Goal: Transaction & Acquisition: Subscribe to service/newsletter

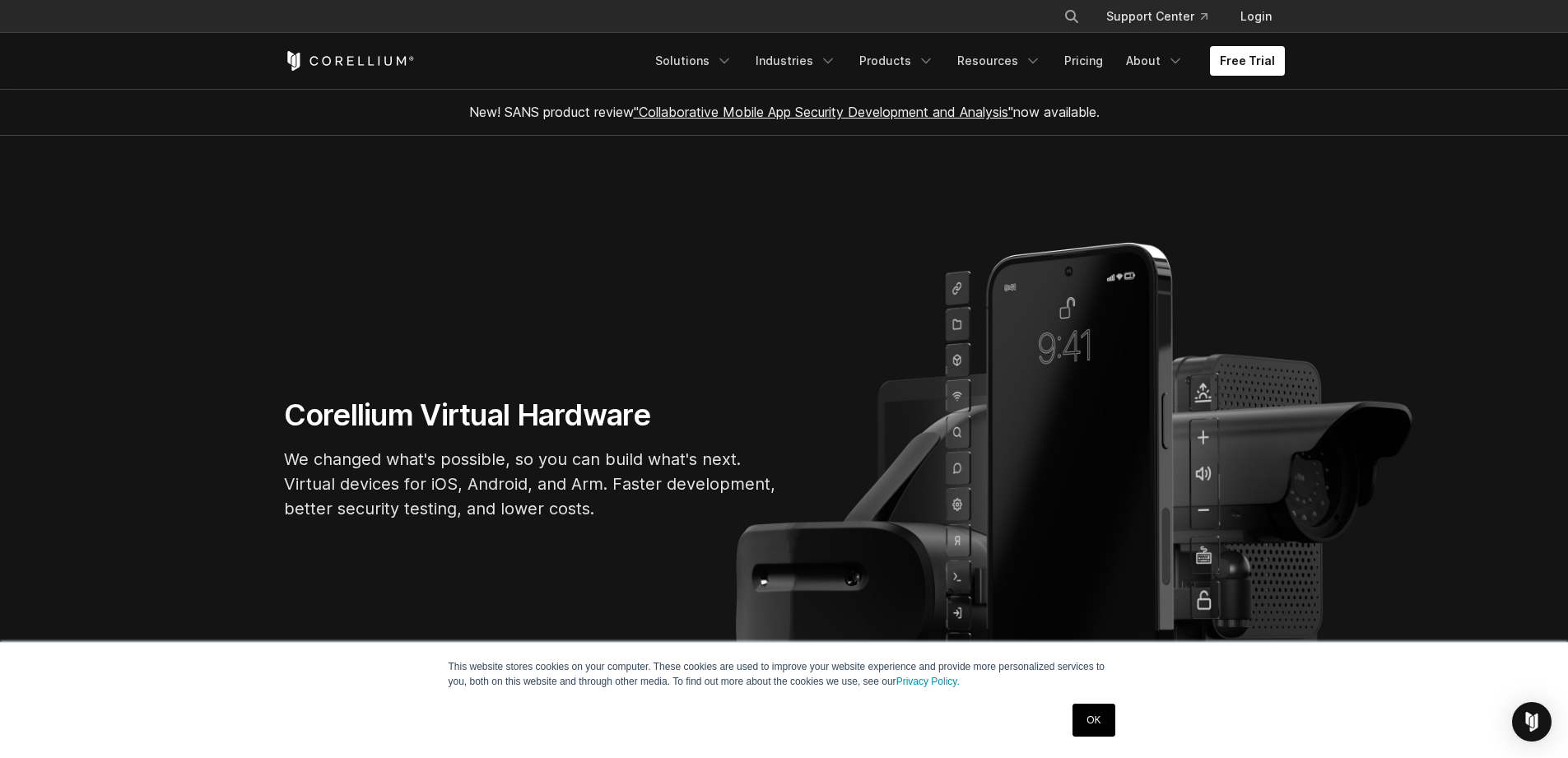
click at [1094, 707] on link "OK" at bounding box center [1093, 719] width 42 height 33
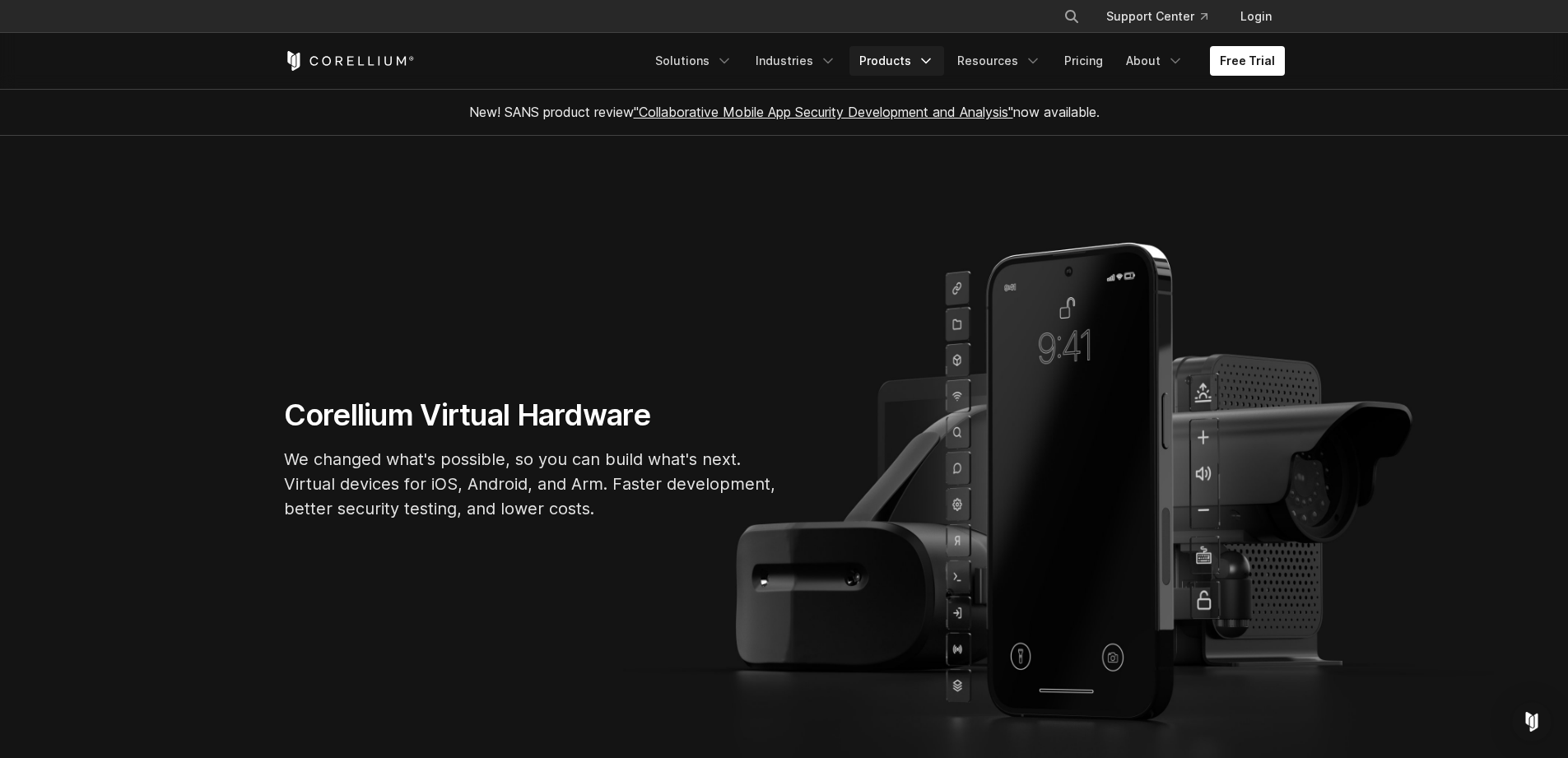
click at [924, 66] on link "Products" at bounding box center [897, 61] width 95 height 30
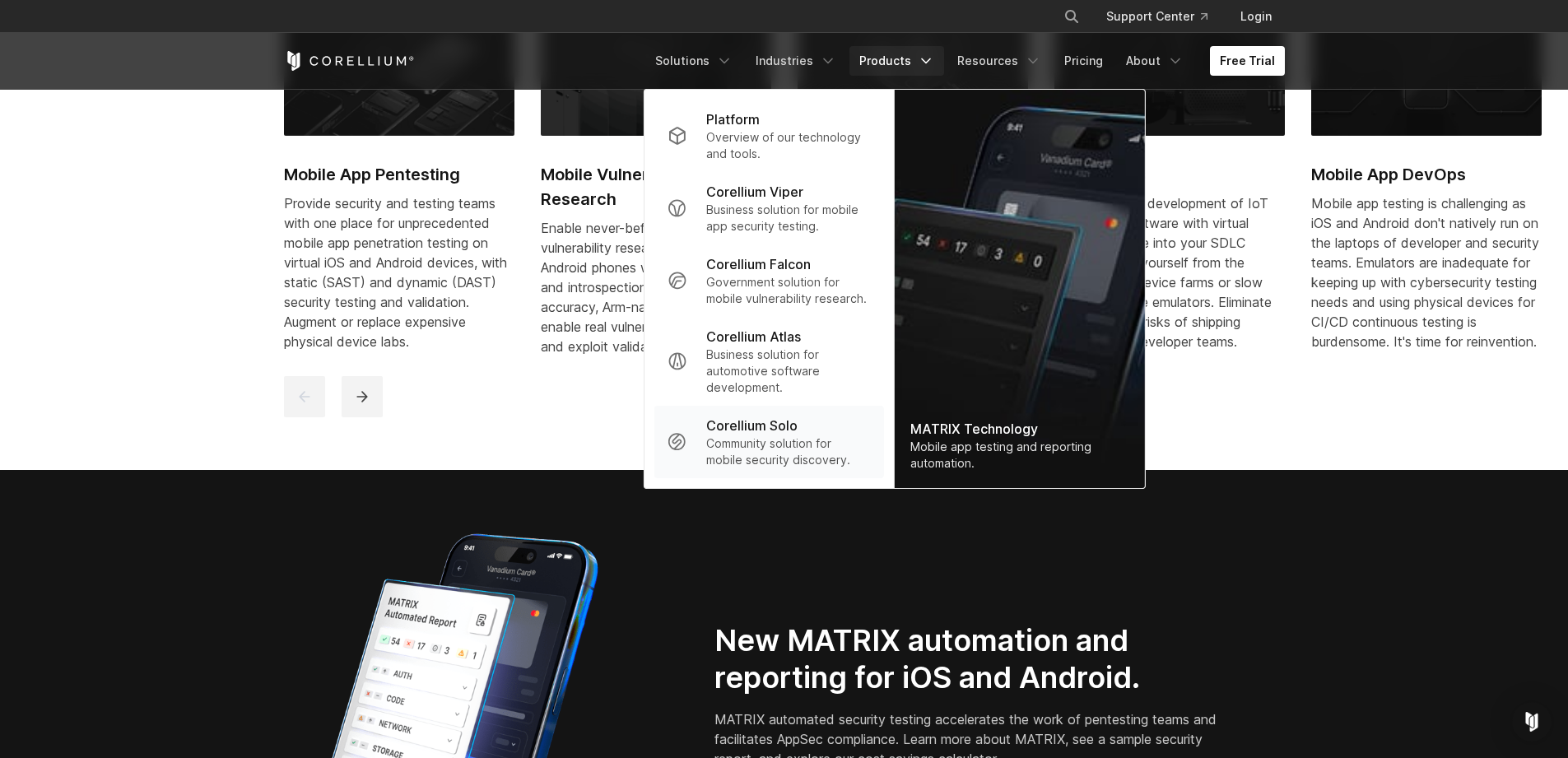
scroll to position [1019, 0]
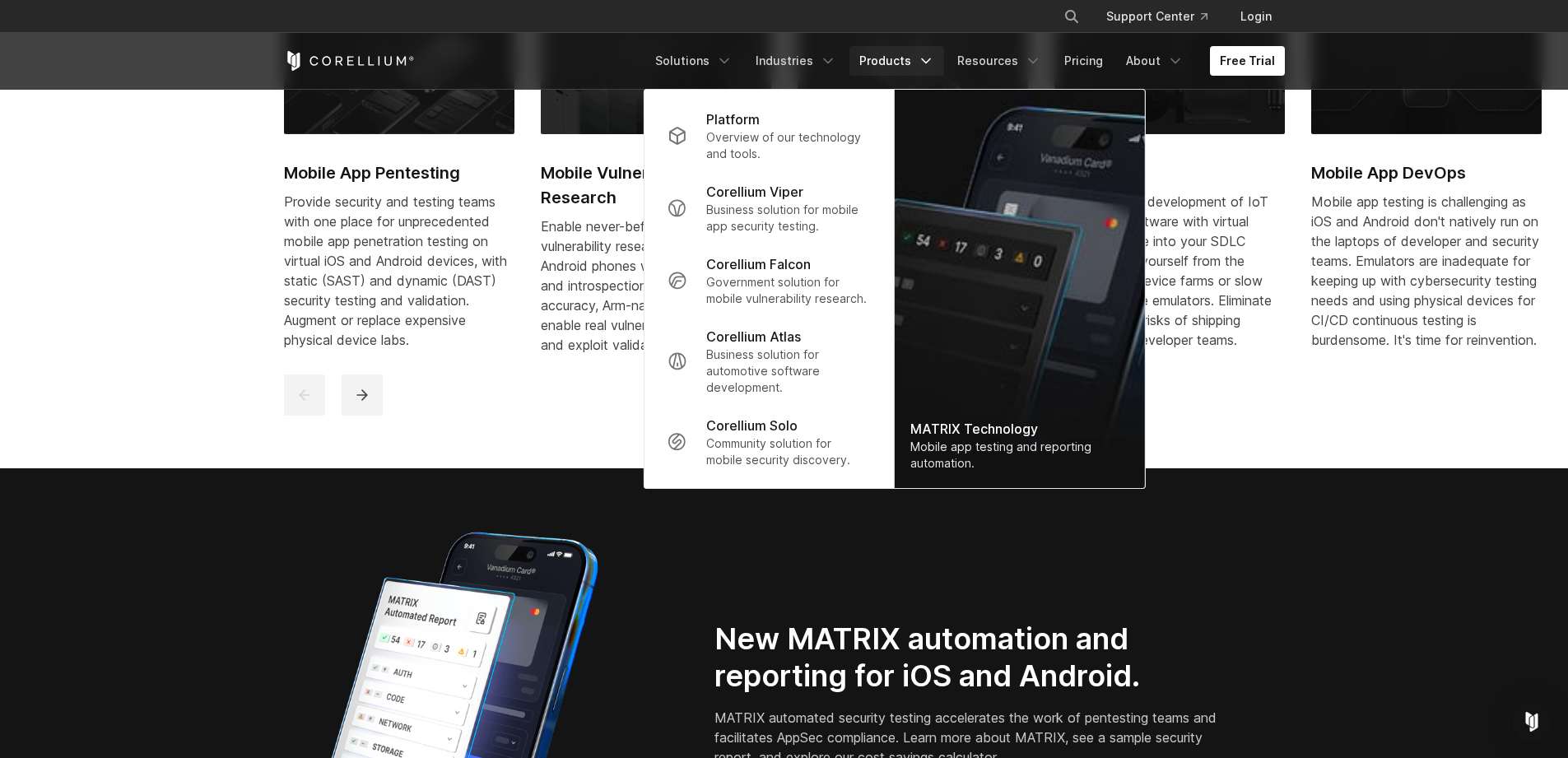
click at [603, 449] on section "Purpose-built solutions for research, development, and testing. High-precision …" at bounding box center [784, 122] width 1568 height 692
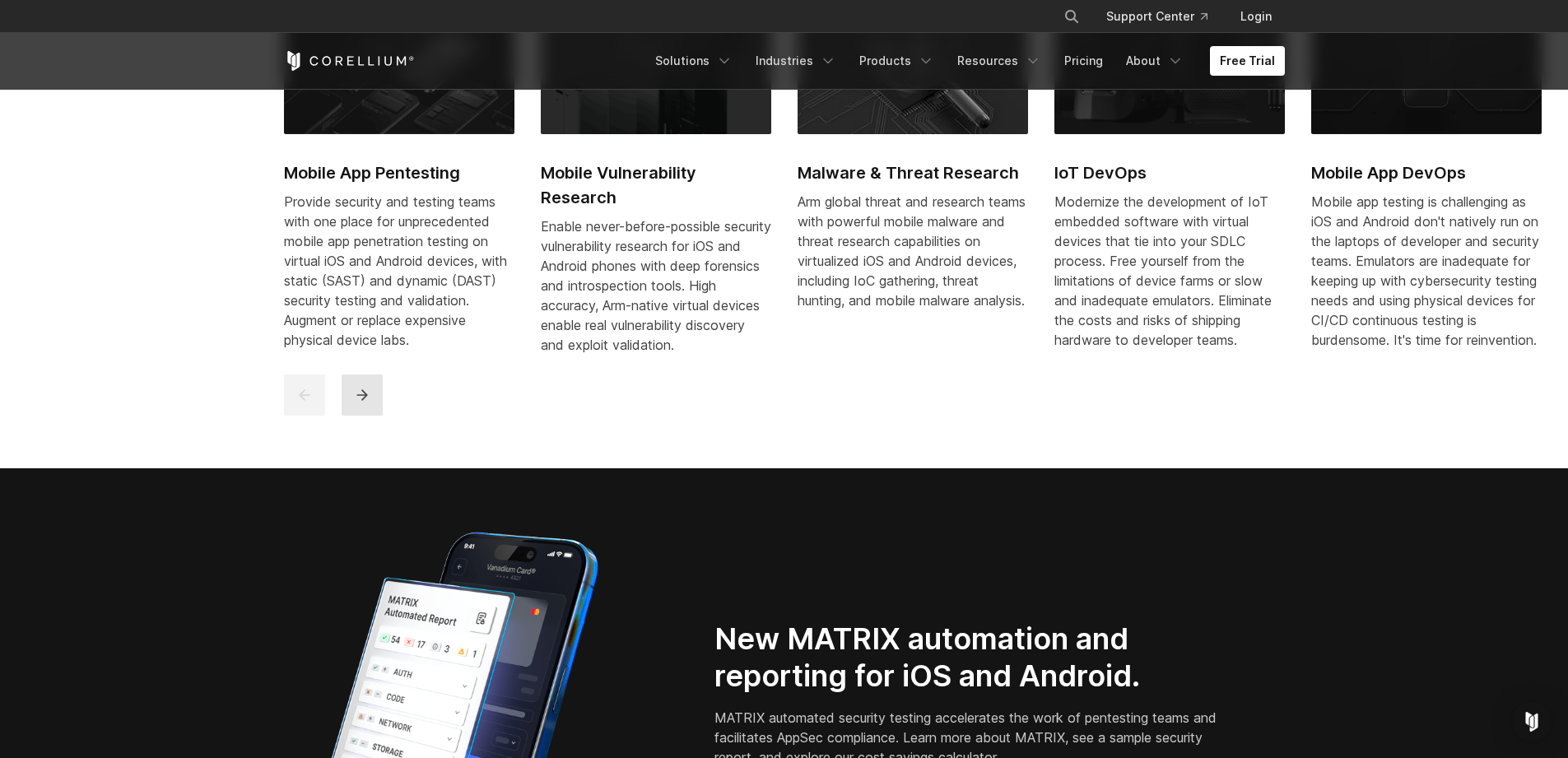
click at [369, 403] on icon "next" at bounding box center [361, 394] width 16 height 16
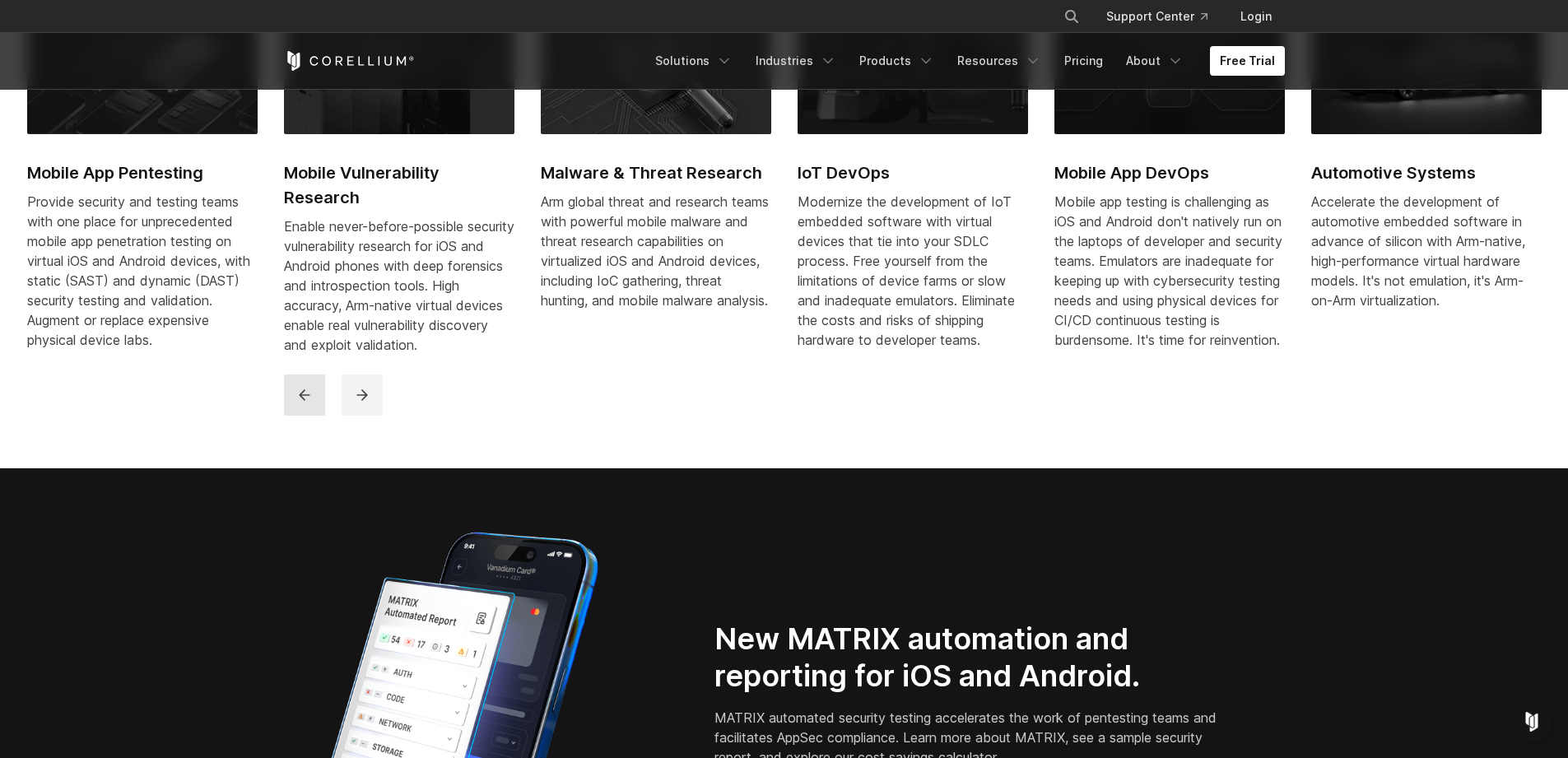
click at [305, 415] on button "previous" at bounding box center [304, 395] width 42 height 42
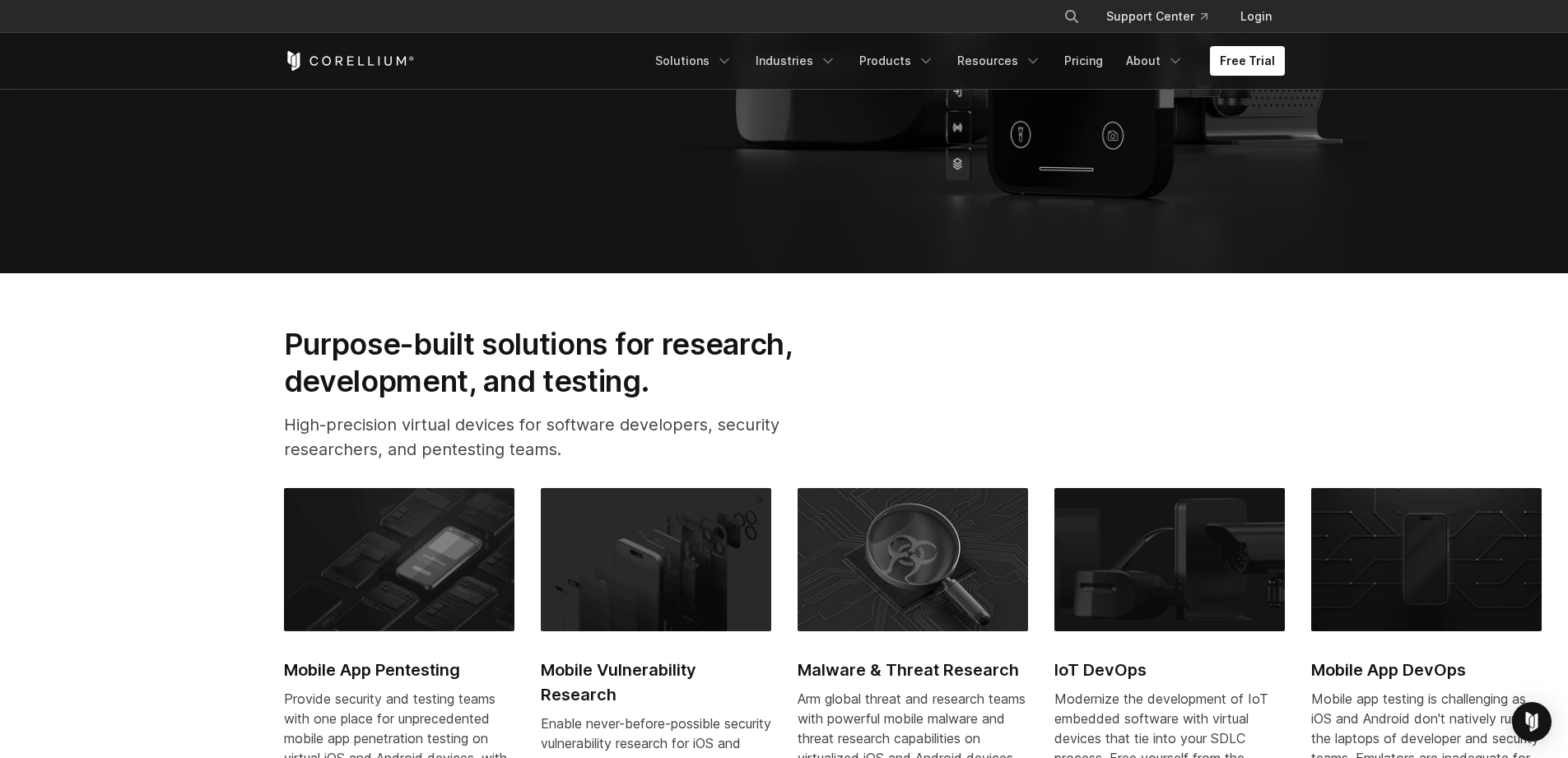
scroll to position [0, 0]
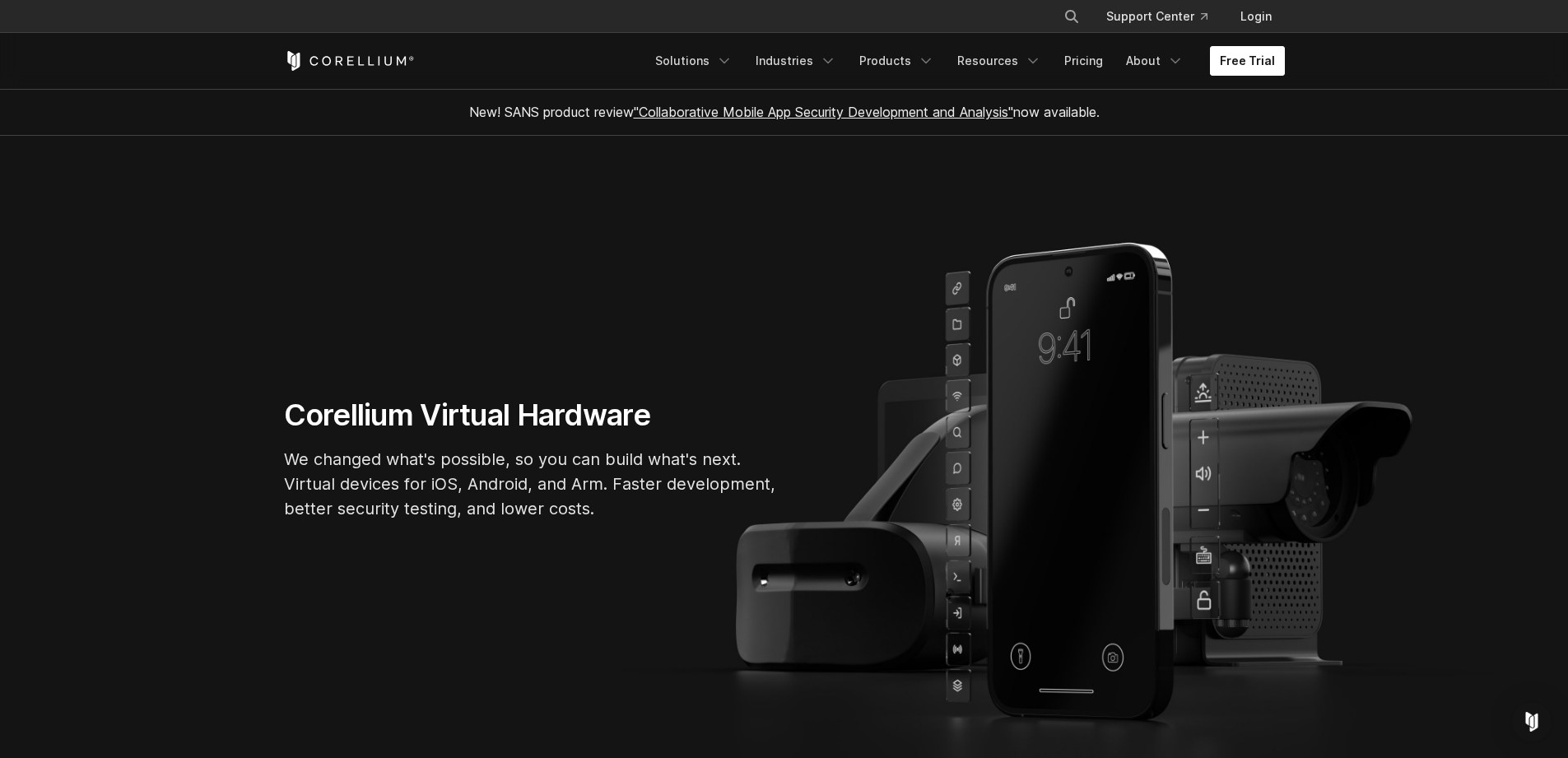
click at [1248, 74] on link "Free Trial" at bounding box center [1247, 61] width 75 height 30
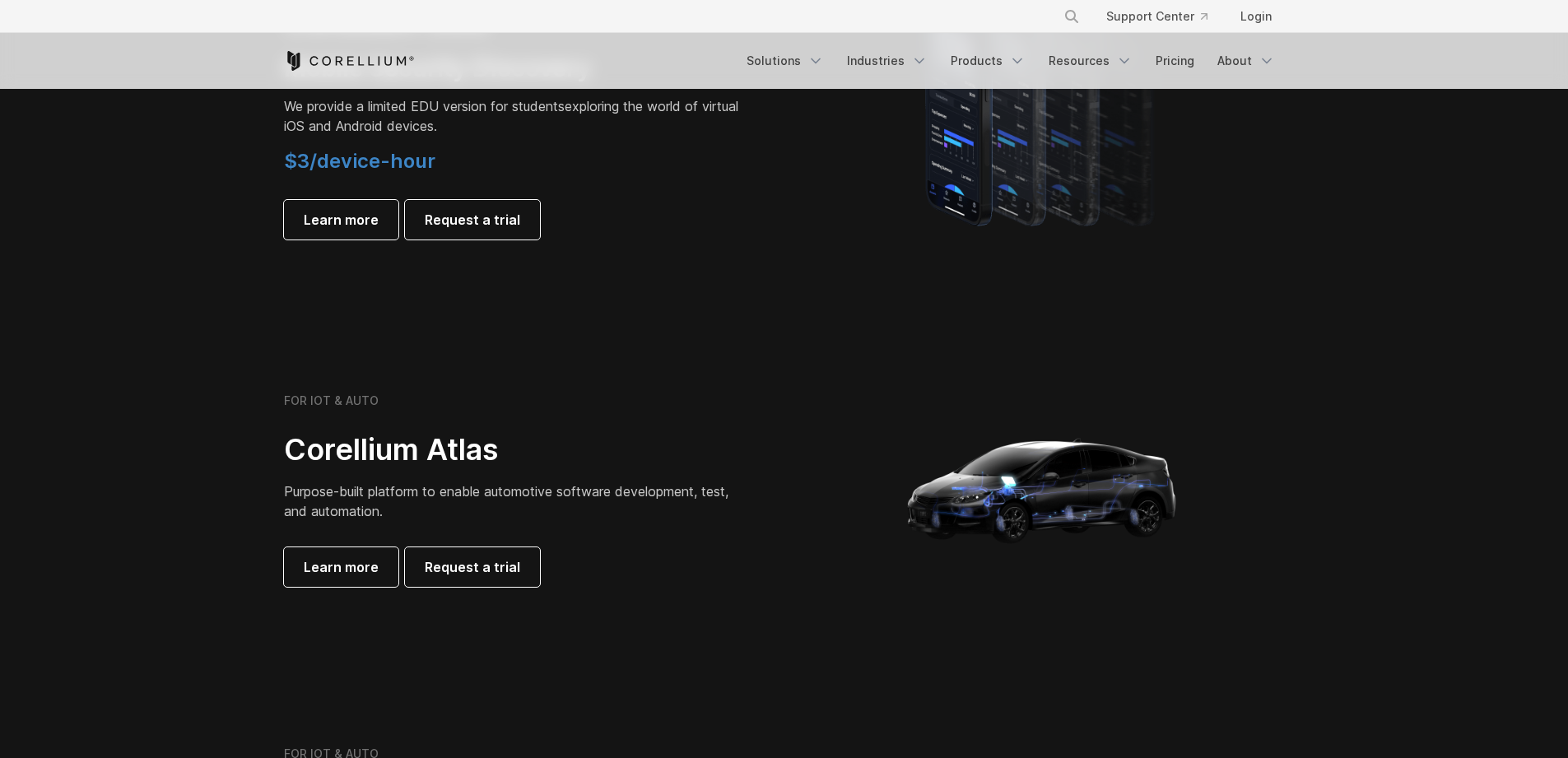
scroll to position [1305, 0]
click at [1016, 61] on icon "Navigation Menu" at bounding box center [1017, 61] width 16 height 16
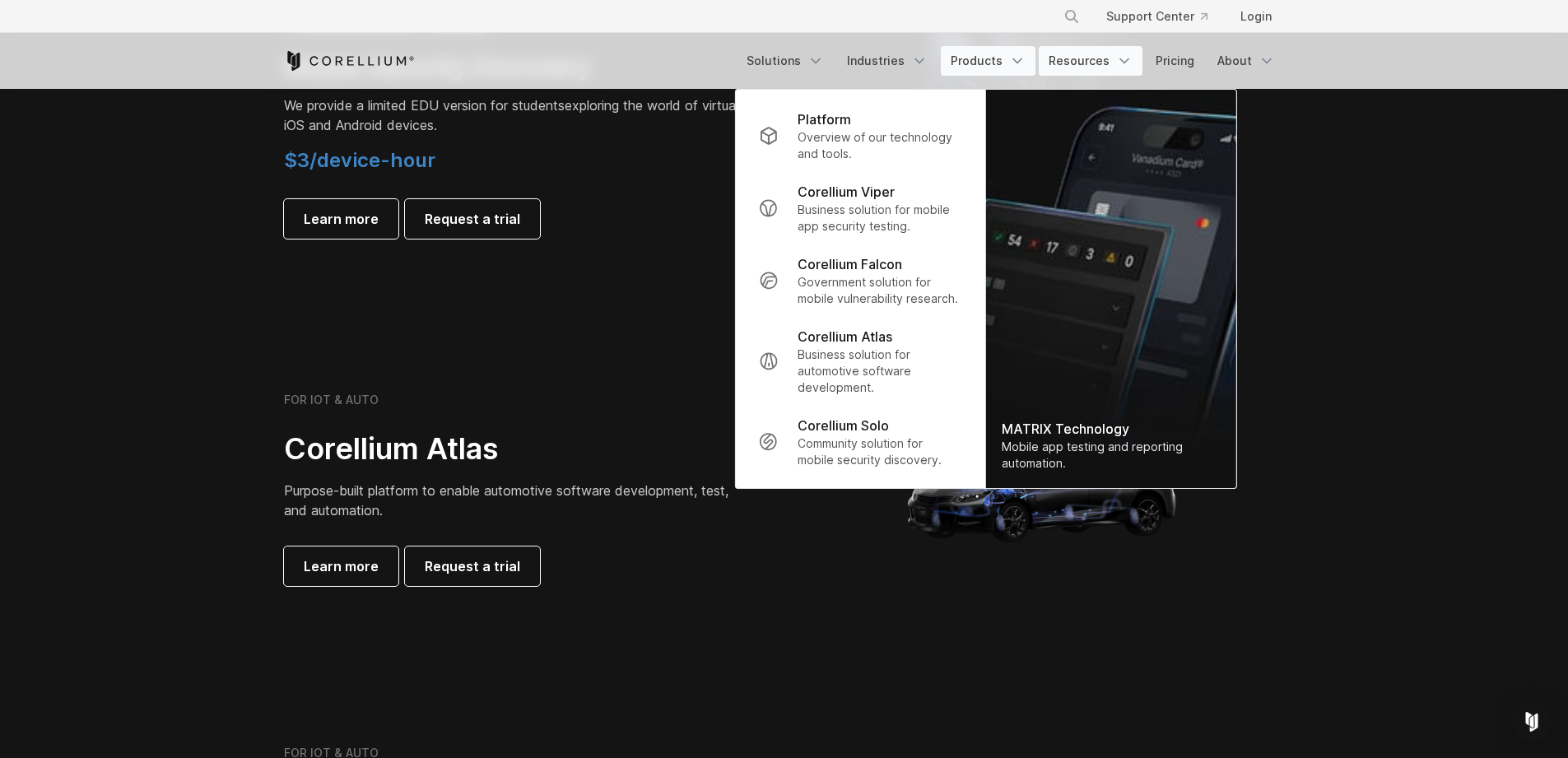
click at [1099, 53] on link "Resources" at bounding box center [1090, 61] width 103 height 30
